Goal: Check status: Check status

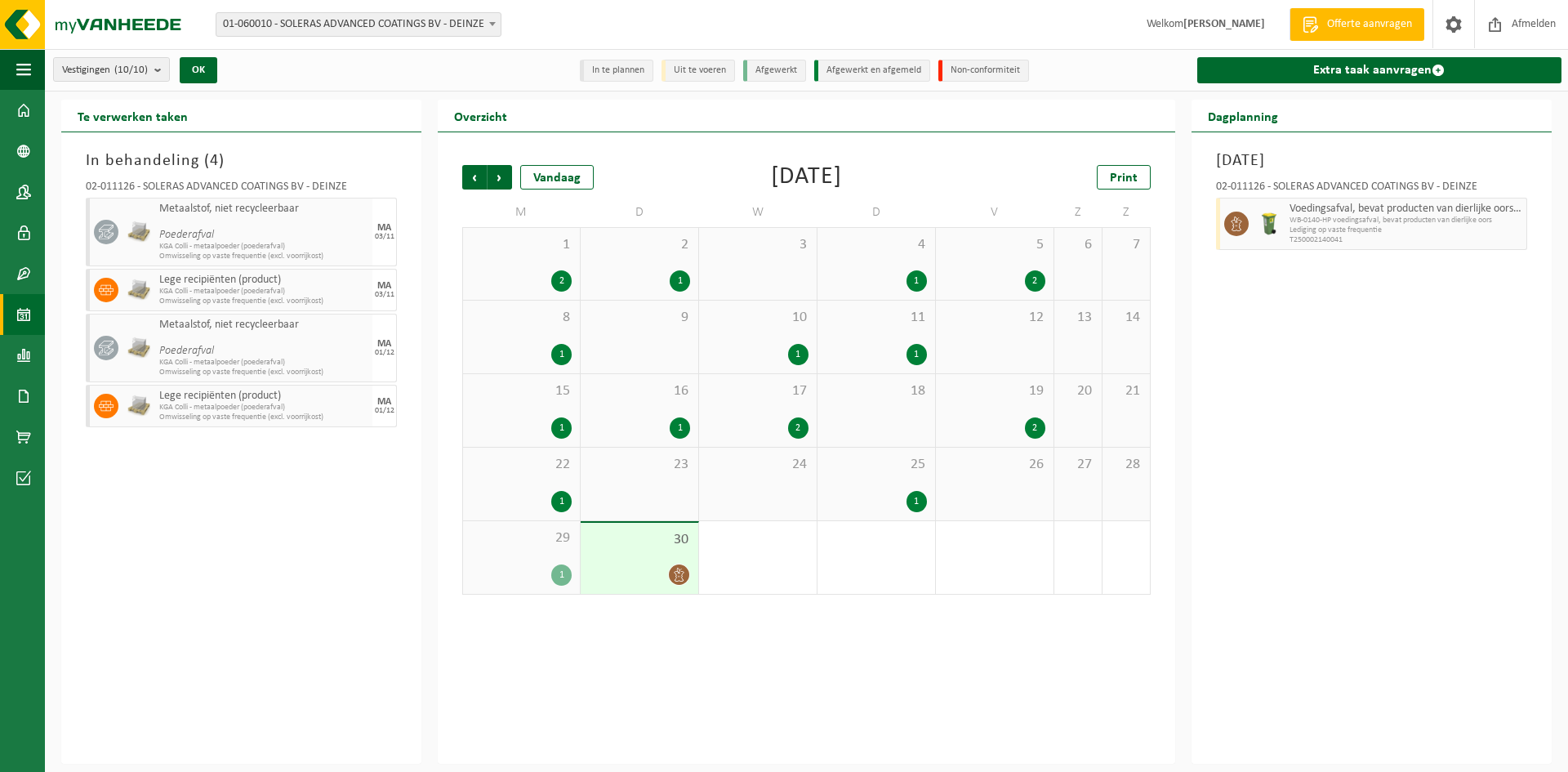
click at [450, 556] on div "Vorige Volgende Vandaag [DATE] Print M D W D V Z Z 1 2 2 1 3 4 1 5 2 6 7 8 1 9 …" at bounding box center [806, 448] width 737 height 632
click at [517, 266] on div "1 2" at bounding box center [521, 264] width 117 height 71
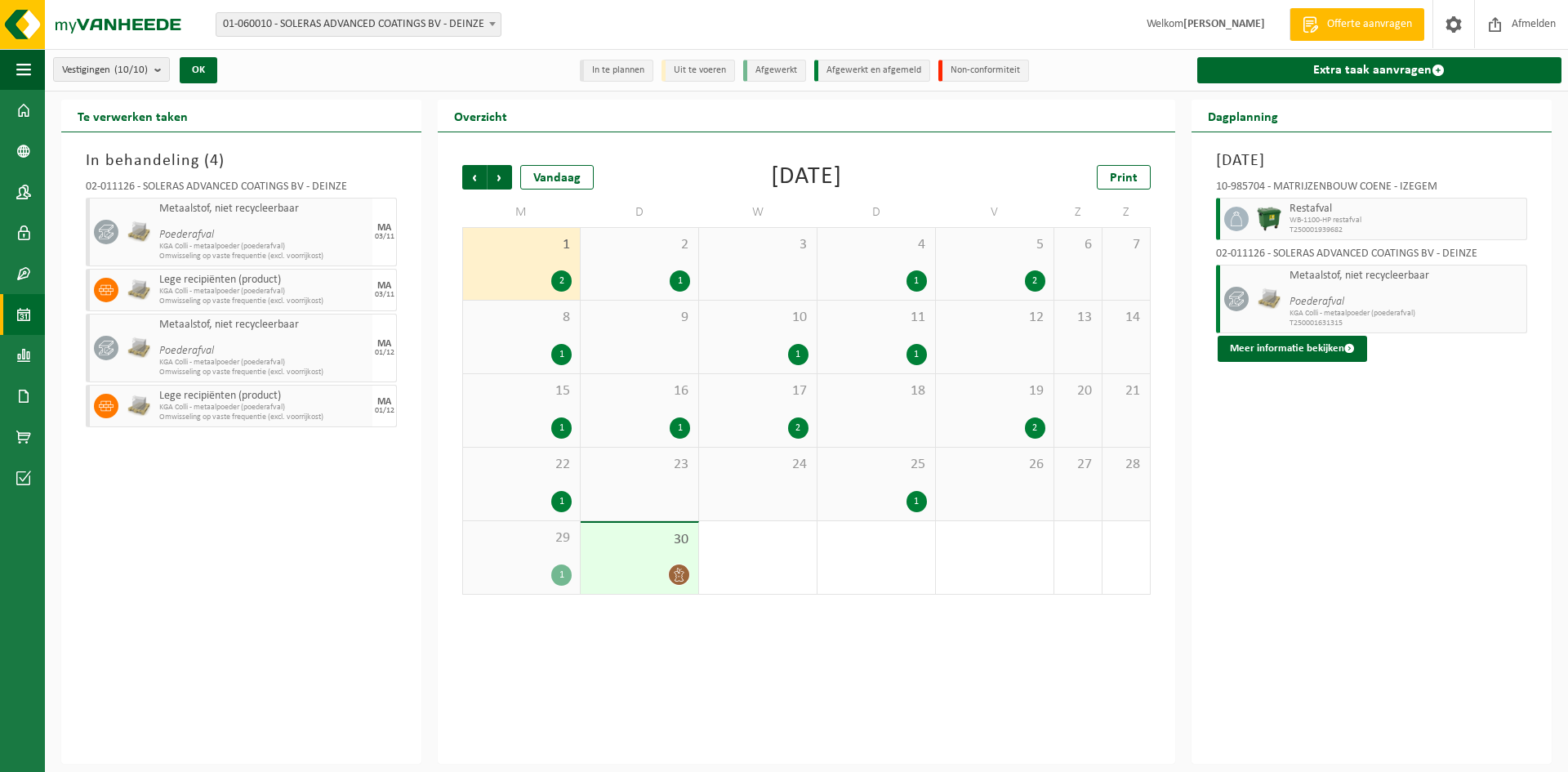
click at [517, 266] on div "1 2" at bounding box center [521, 264] width 117 height 71
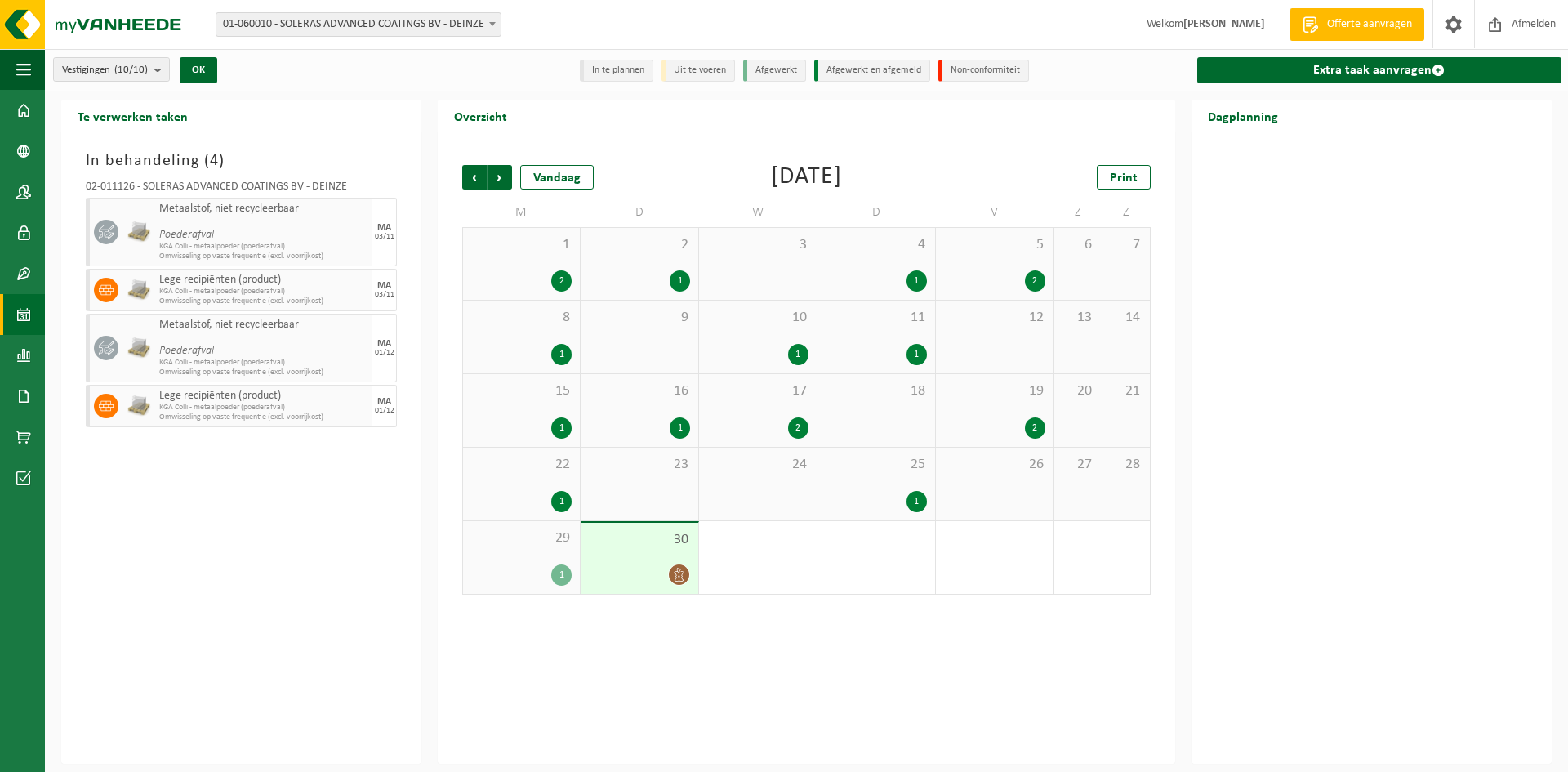
click at [517, 266] on div "1 2" at bounding box center [521, 264] width 117 height 71
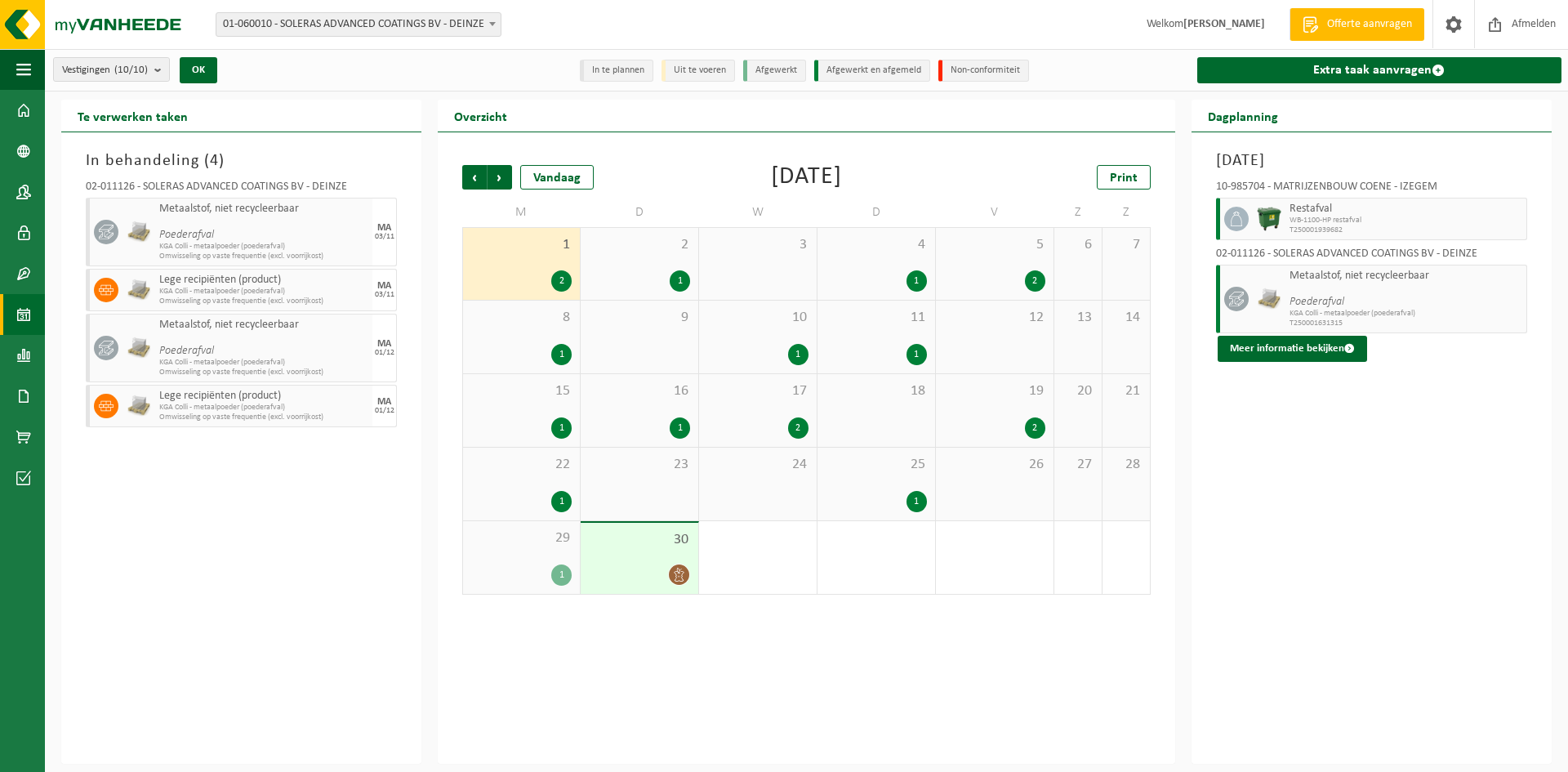
click at [752, 410] on div "17 2" at bounding box center [757, 410] width 118 height 72
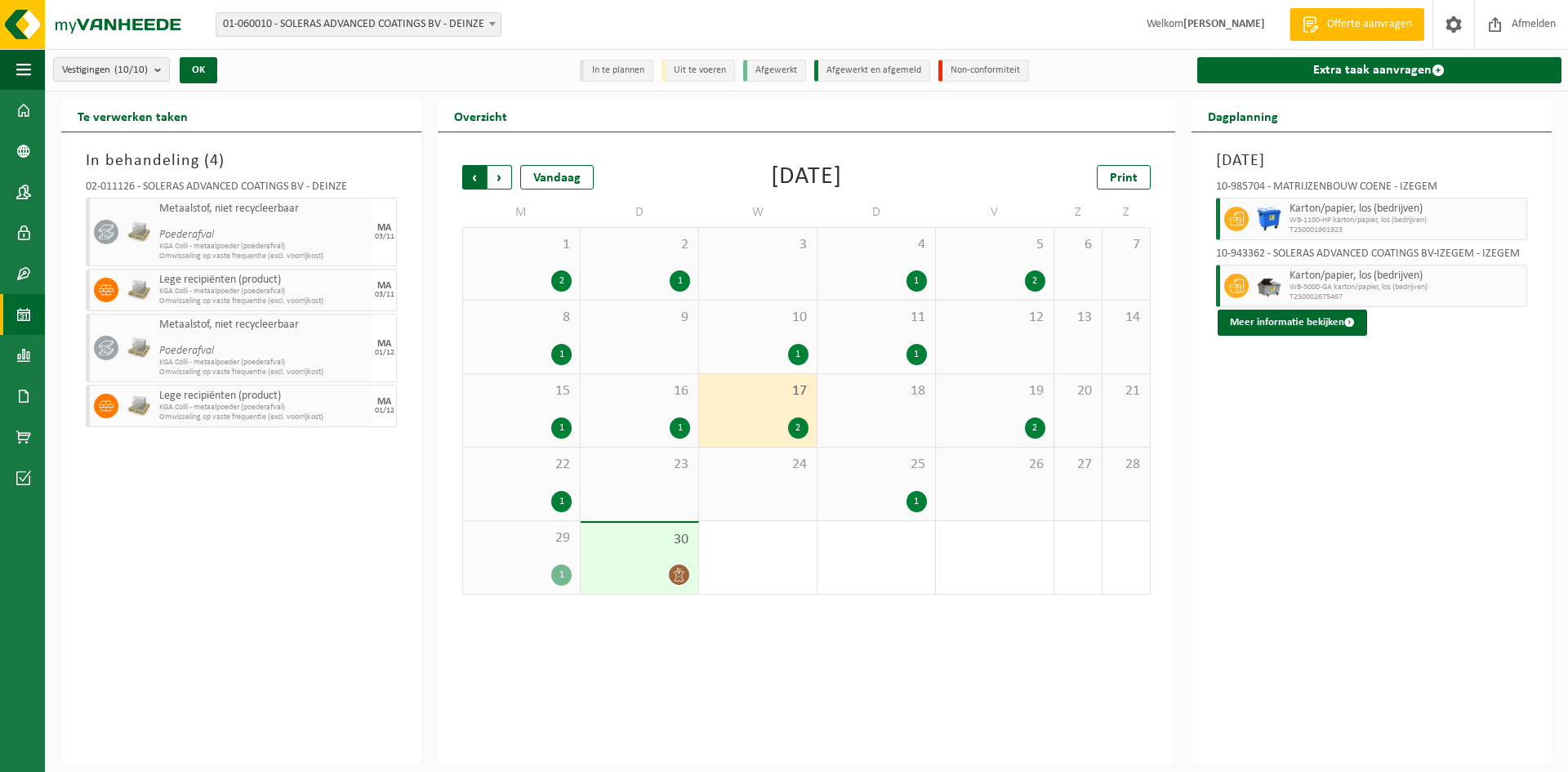
click at [508, 176] on span "Volgende" at bounding box center [500, 177] width 24 height 24
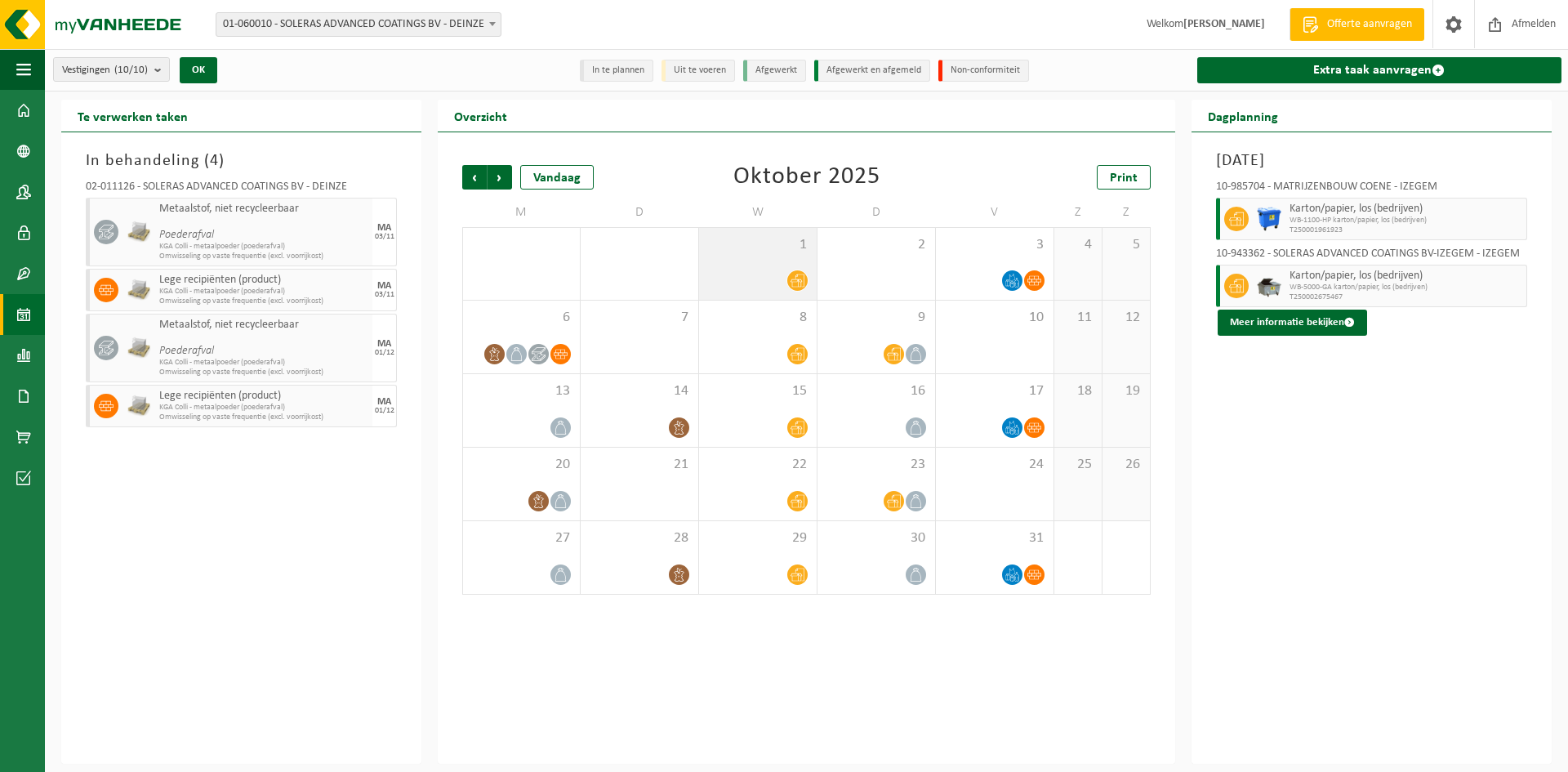
click at [751, 267] on div "1" at bounding box center [757, 264] width 118 height 71
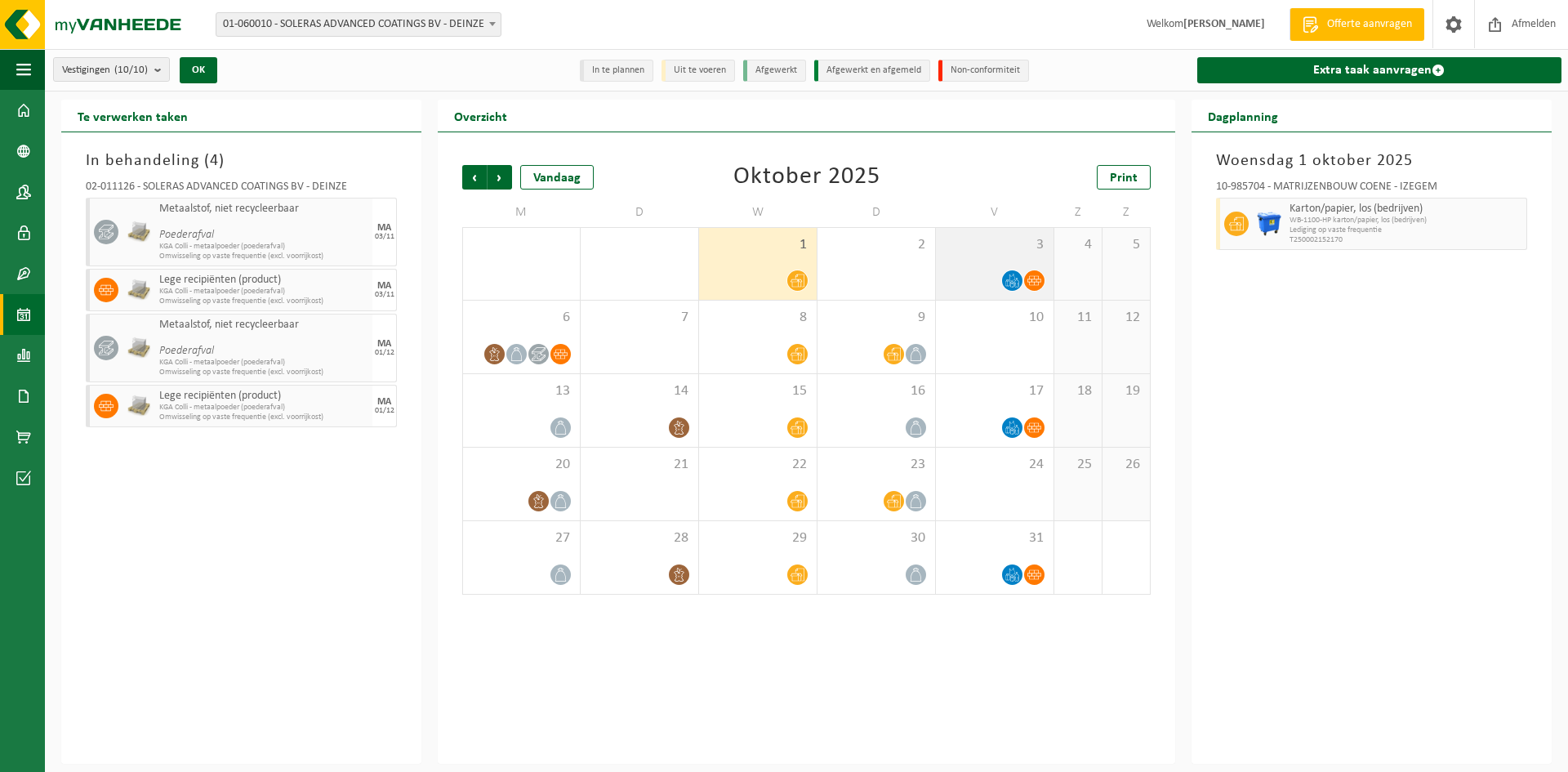
click at [981, 240] on span "3" at bounding box center [995, 245] width 101 height 18
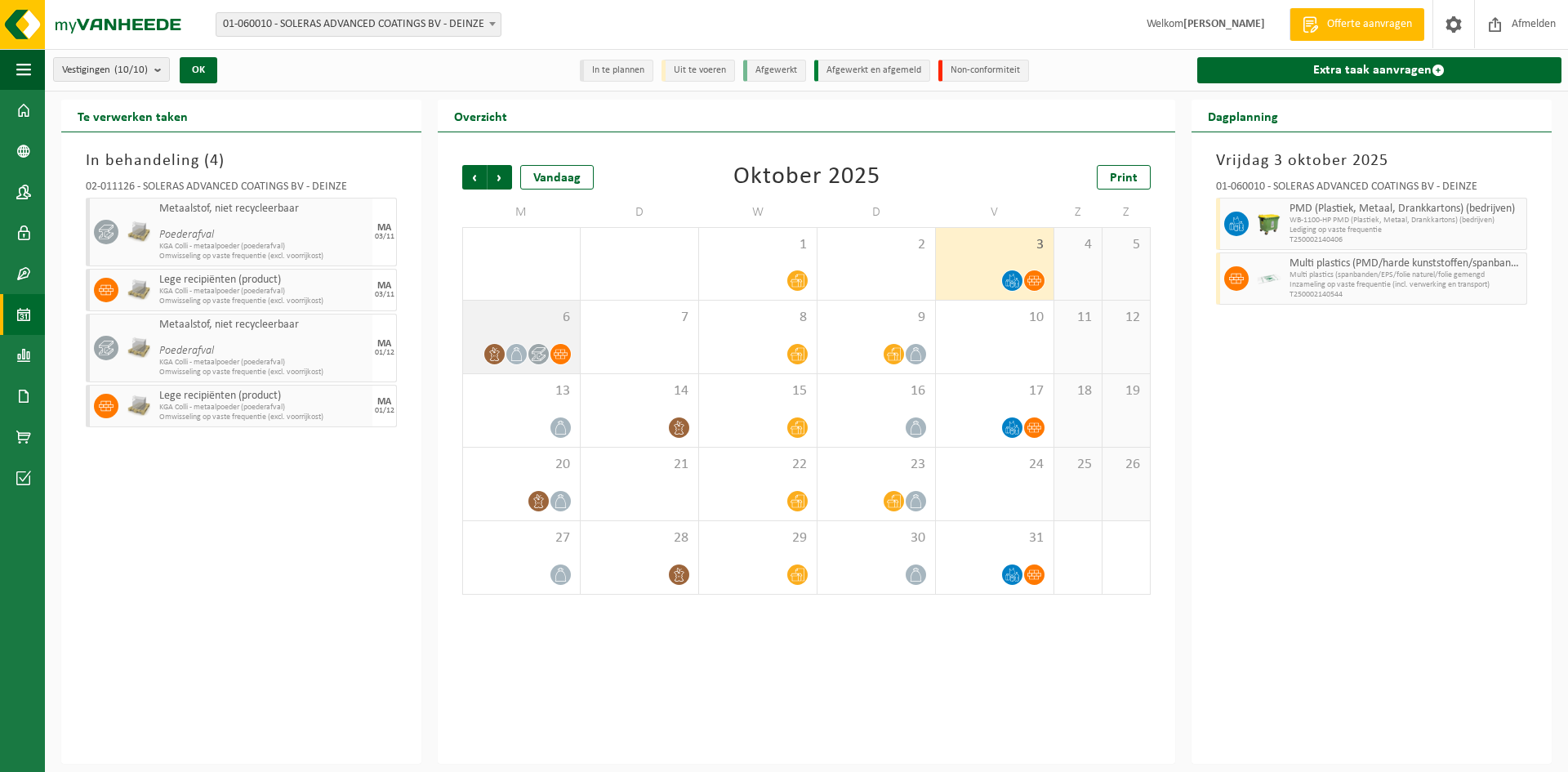
click at [506, 320] on span "6" at bounding box center [521, 317] width 100 height 18
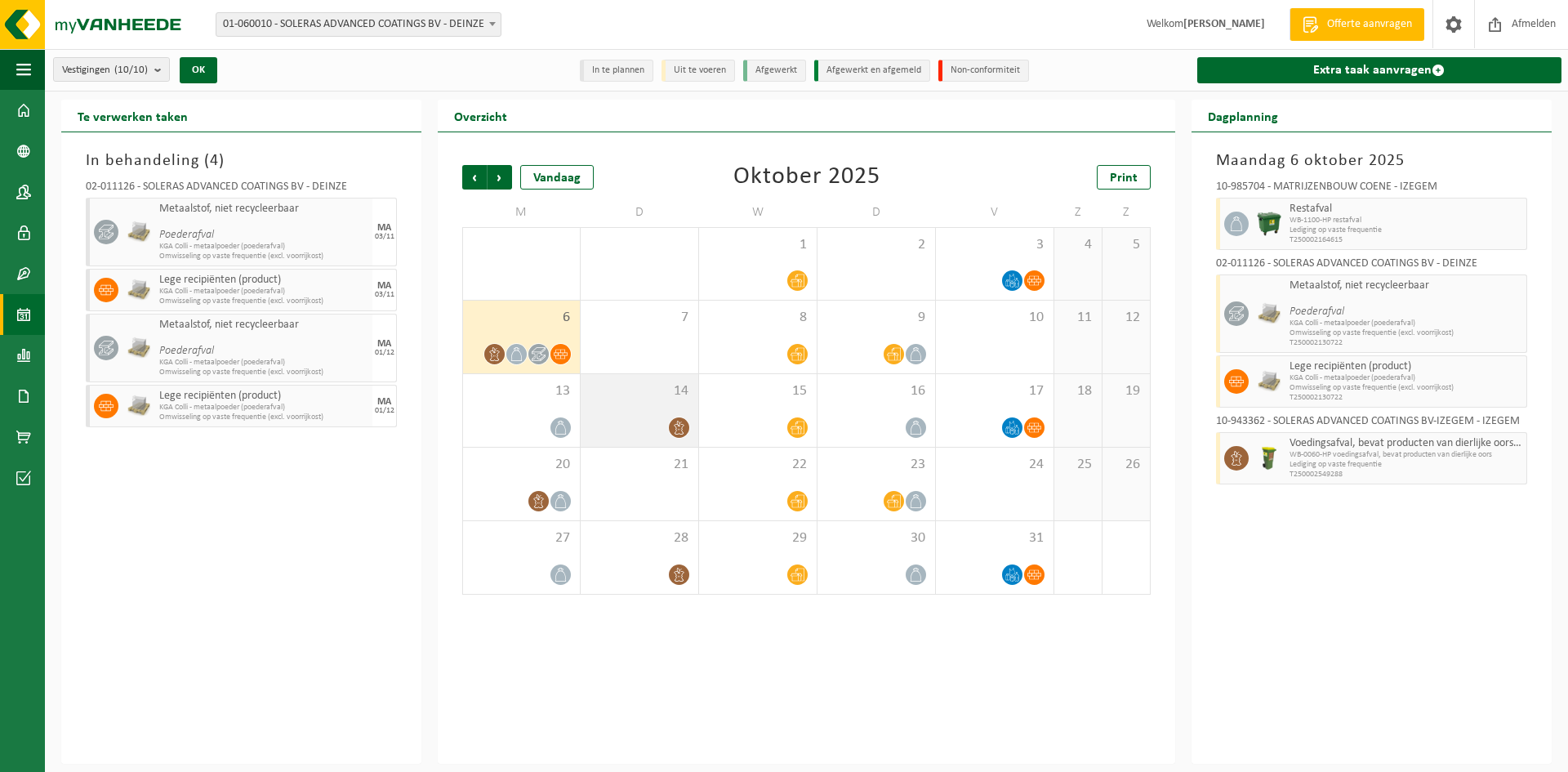
click at [625, 408] on div "14" at bounding box center [639, 410] width 118 height 72
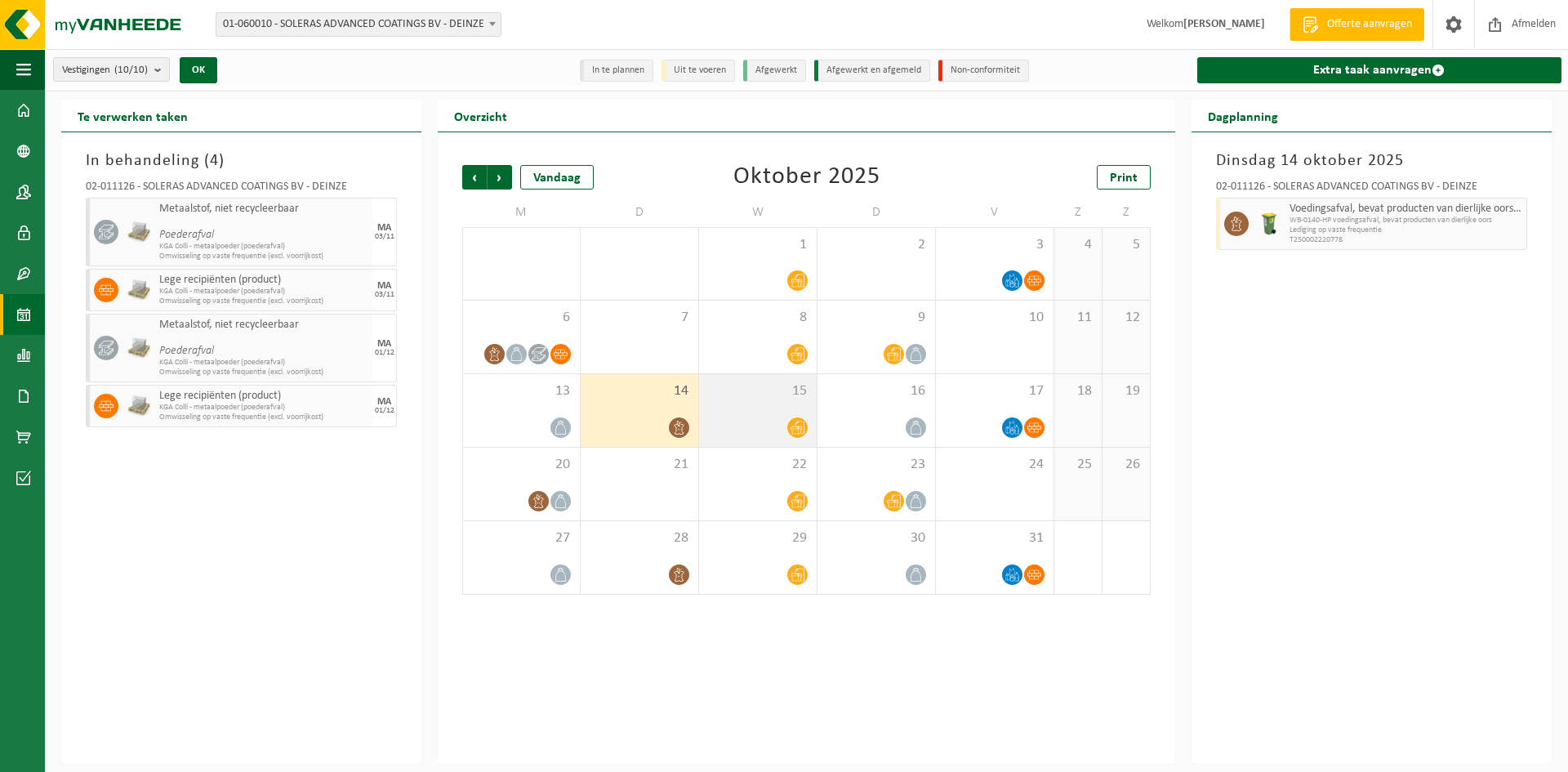
click at [780, 412] on div "15" at bounding box center [757, 410] width 118 height 72
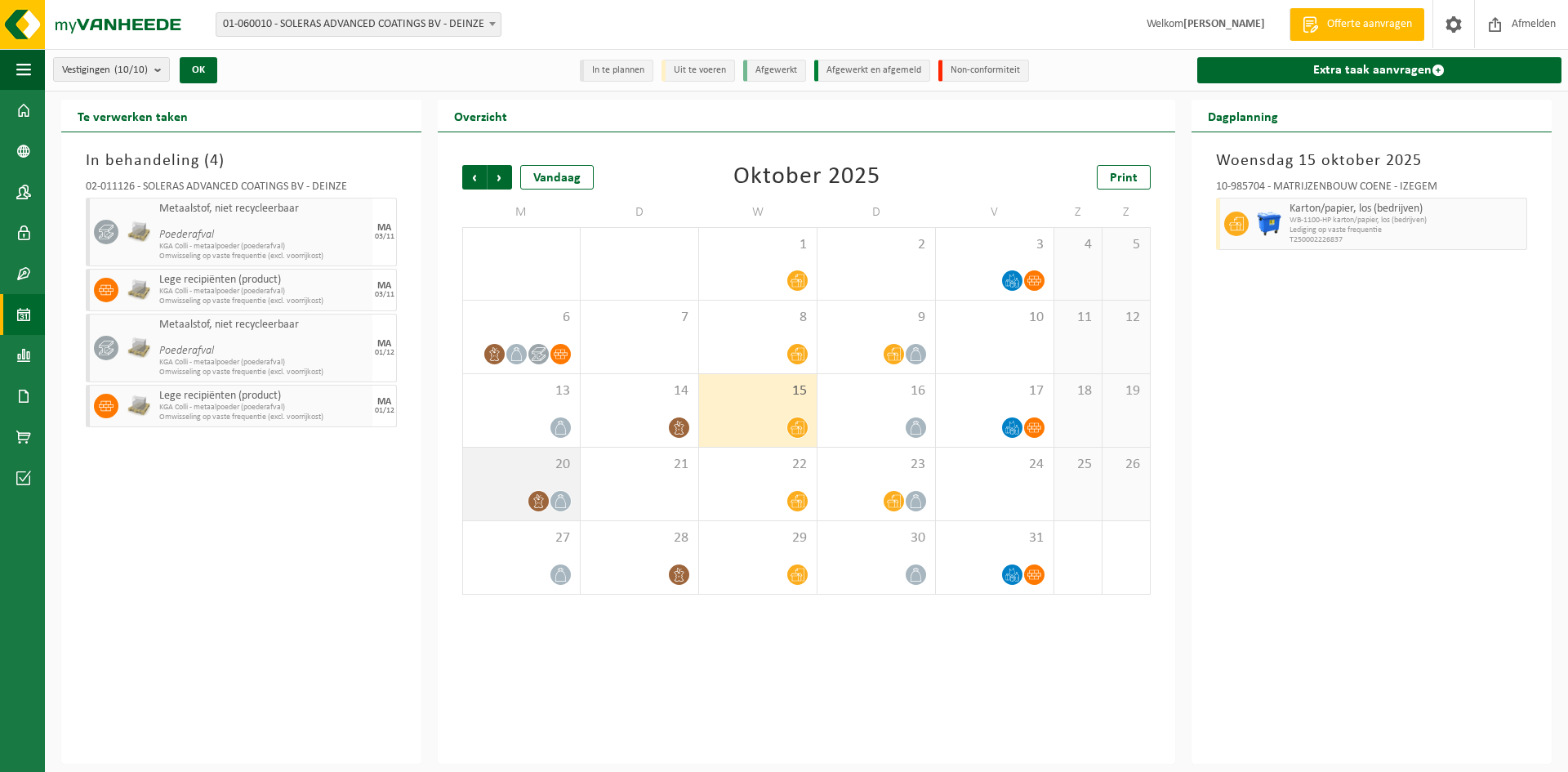
click at [508, 468] on span "20" at bounding box center [521, 464] width 100 height 18
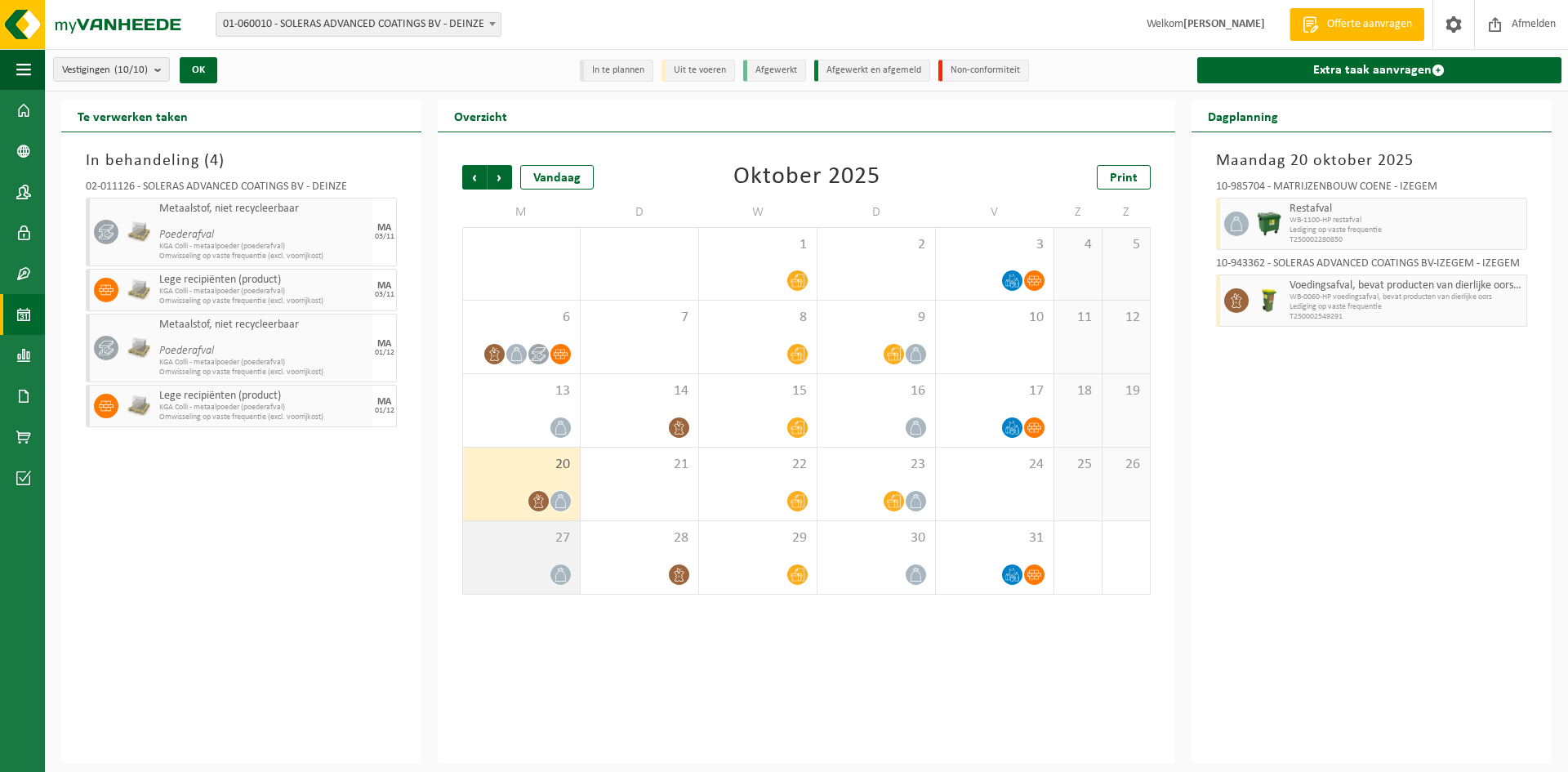
click at [536, 572] on div at bounding box center [521, 574] width 100 height 22
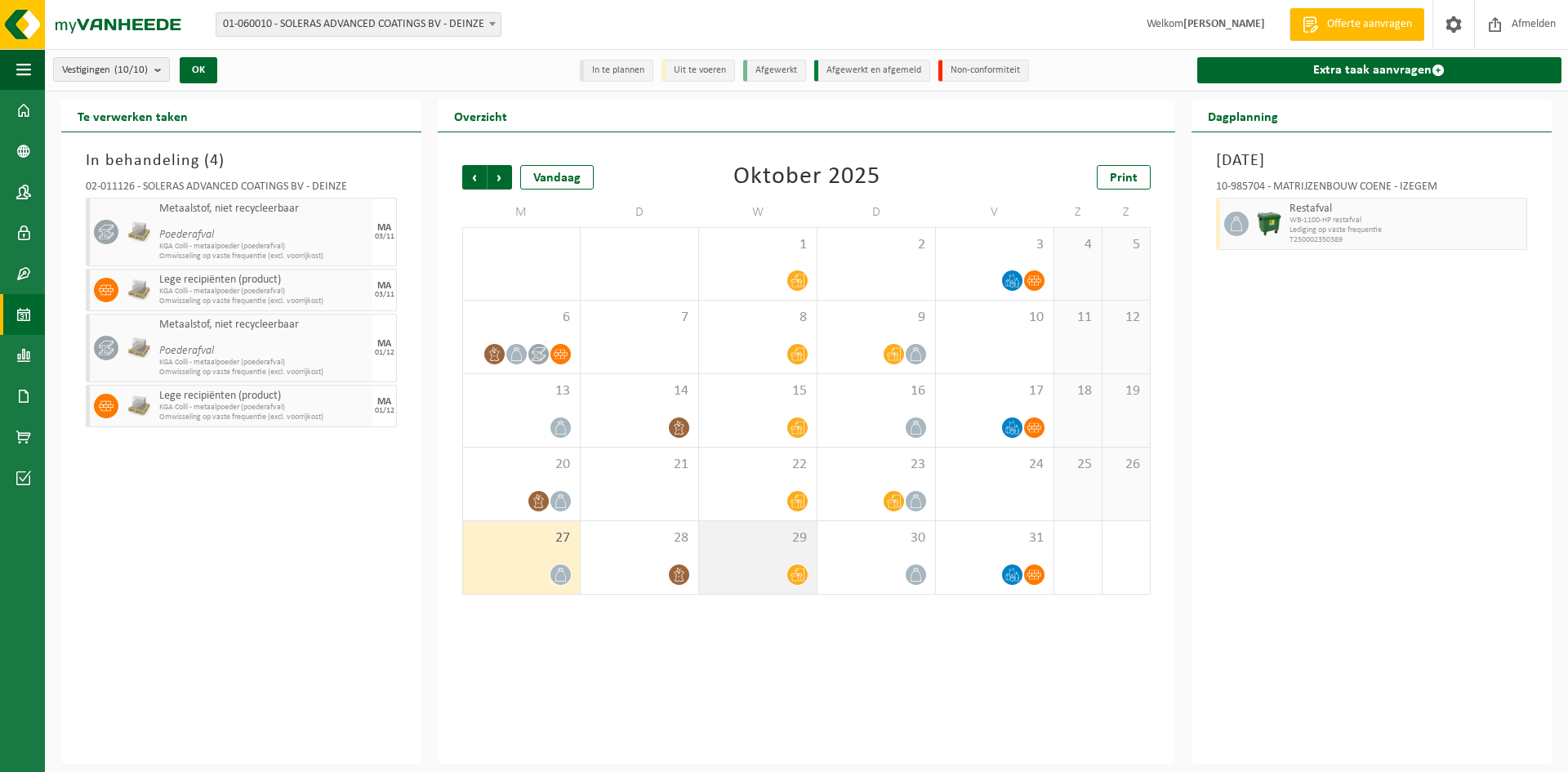
click at [770, 560] on div "29" at bounding box center [757, 557] width 118 height 72
